Goal: Find specific page/section: Find specific page/section

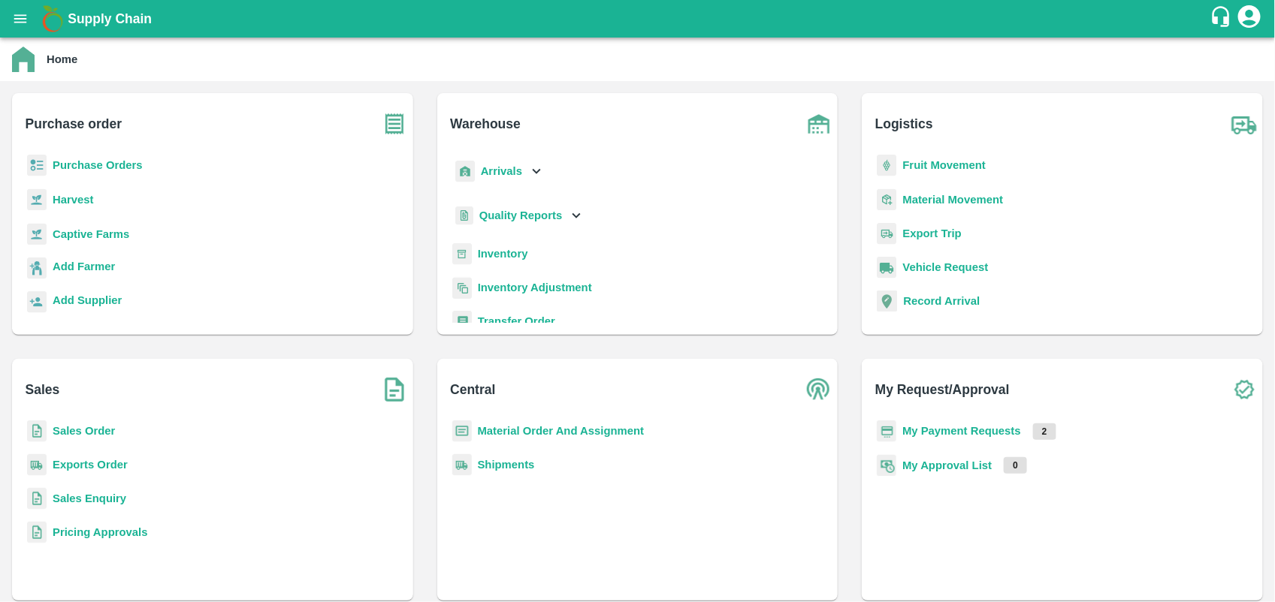
drag, startPoint x: 0, startPoint y: 0, endPoint x: 959, endPoint y: 432, distance: 1051.3
click at [959, 432] on b "My Payment Requests" at bounding box center [961, 431] width 119 height 12
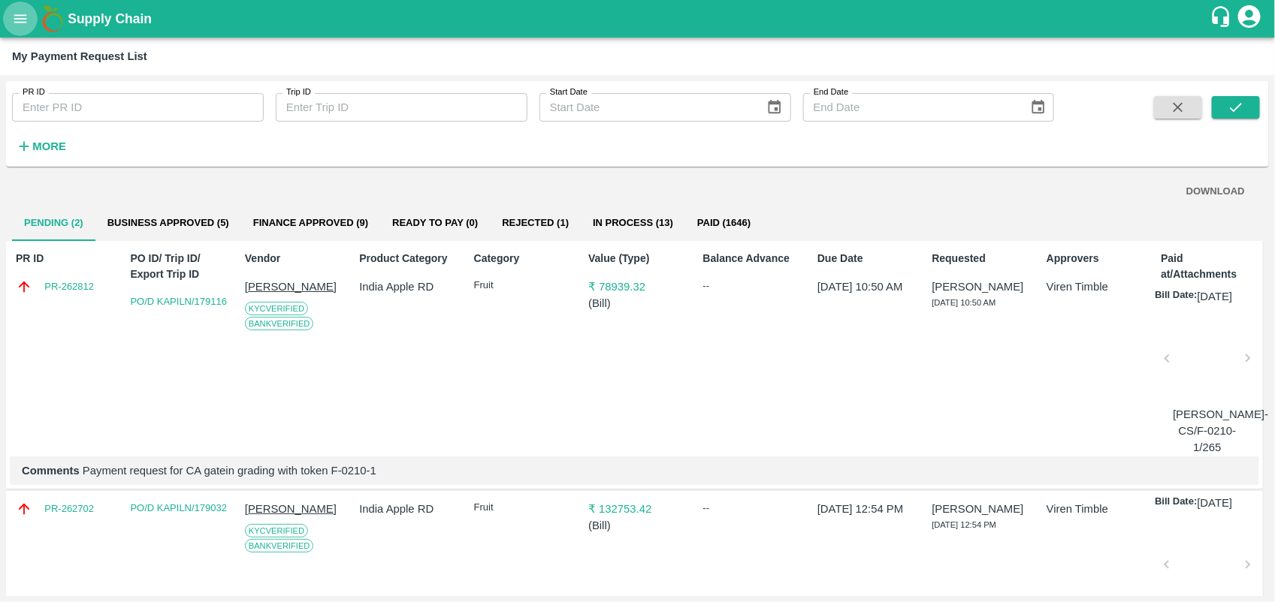
click at [17, 17] on icon "open drawer" at bounding box center [20, 19] width 17 height 17
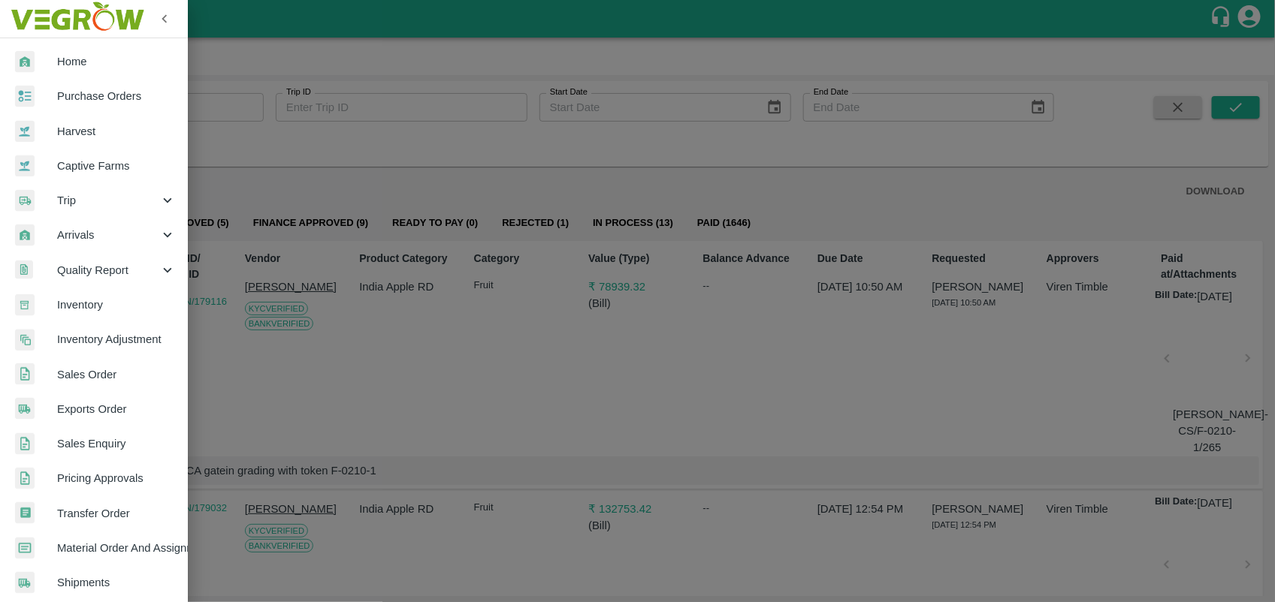
click at [107, 71] on link "Home" at bounding box center [94, 61] width 188 height 35
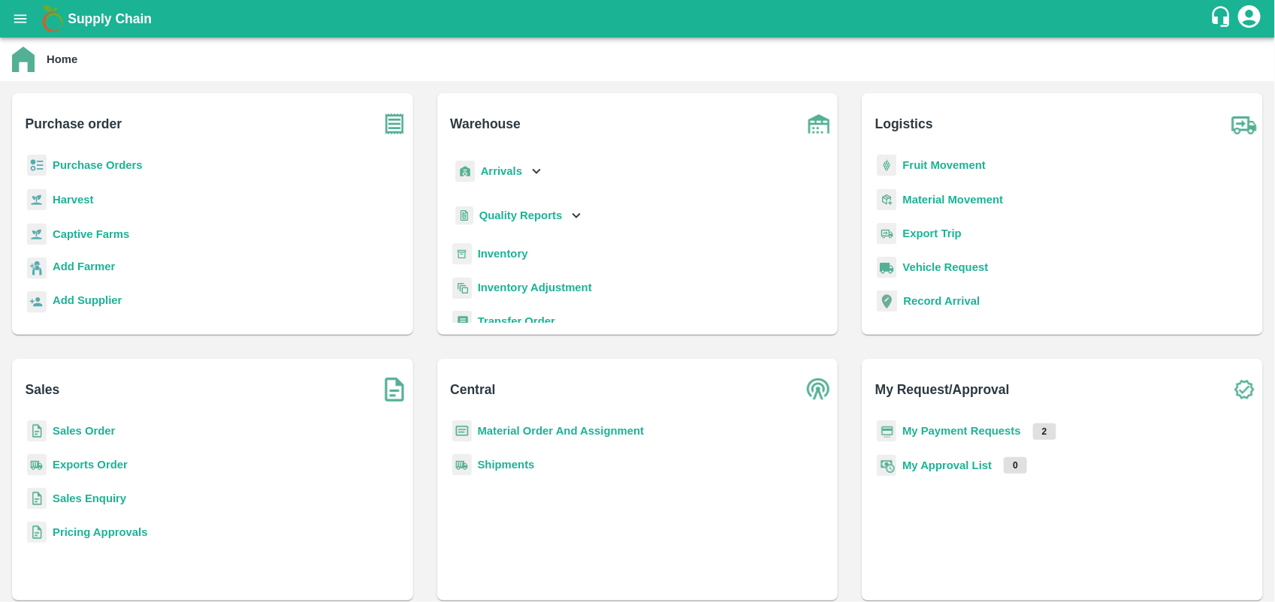
click at [500, 252] on b "Inventory" at bounding box center [503, 254] width 50 height 12
